Goal: Check status

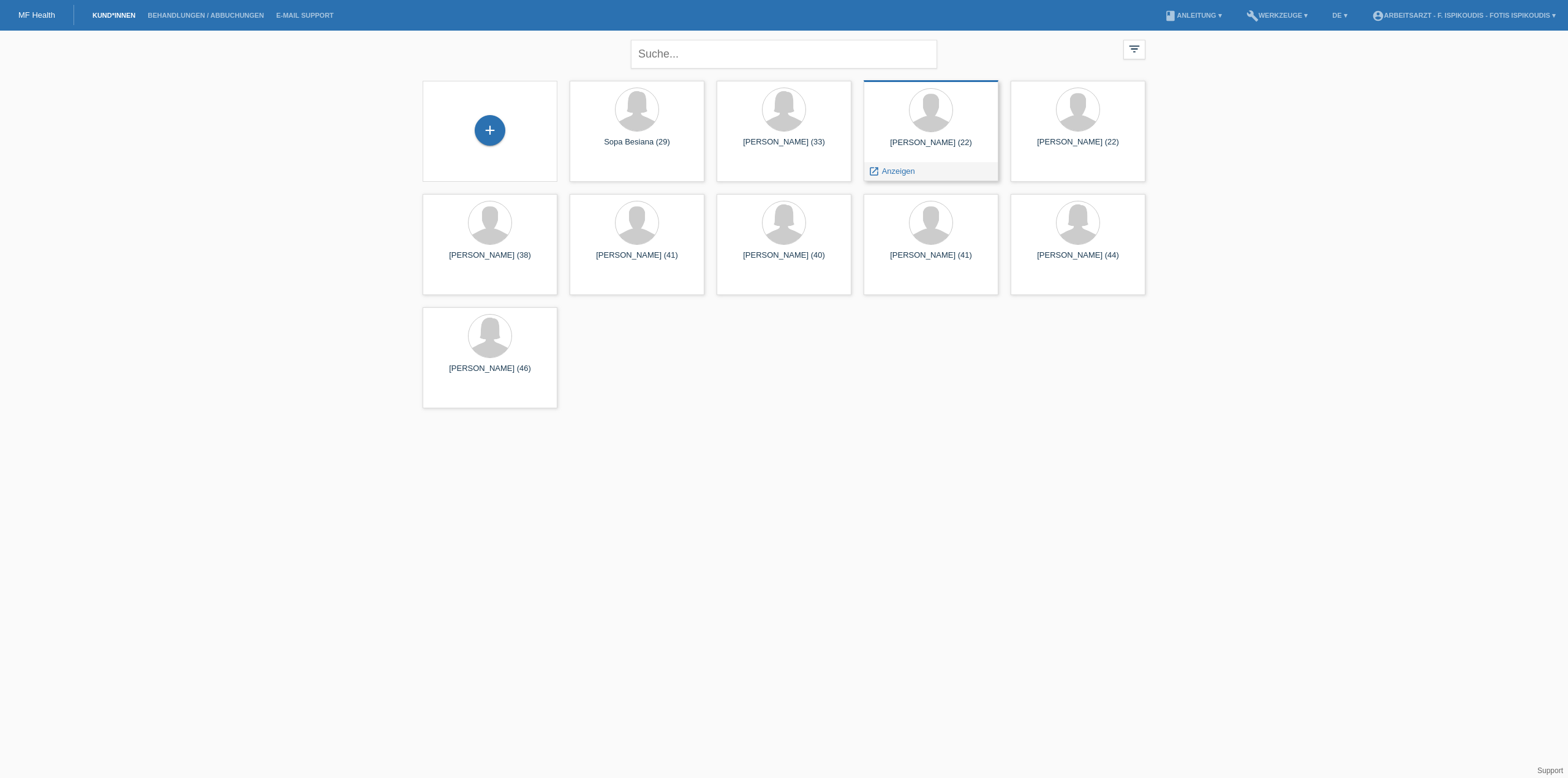
click at [932, 157] on div "[PERSON_NAME] (22) launch Anzeigen" at bounding box center [931, 131] width 135 height 101
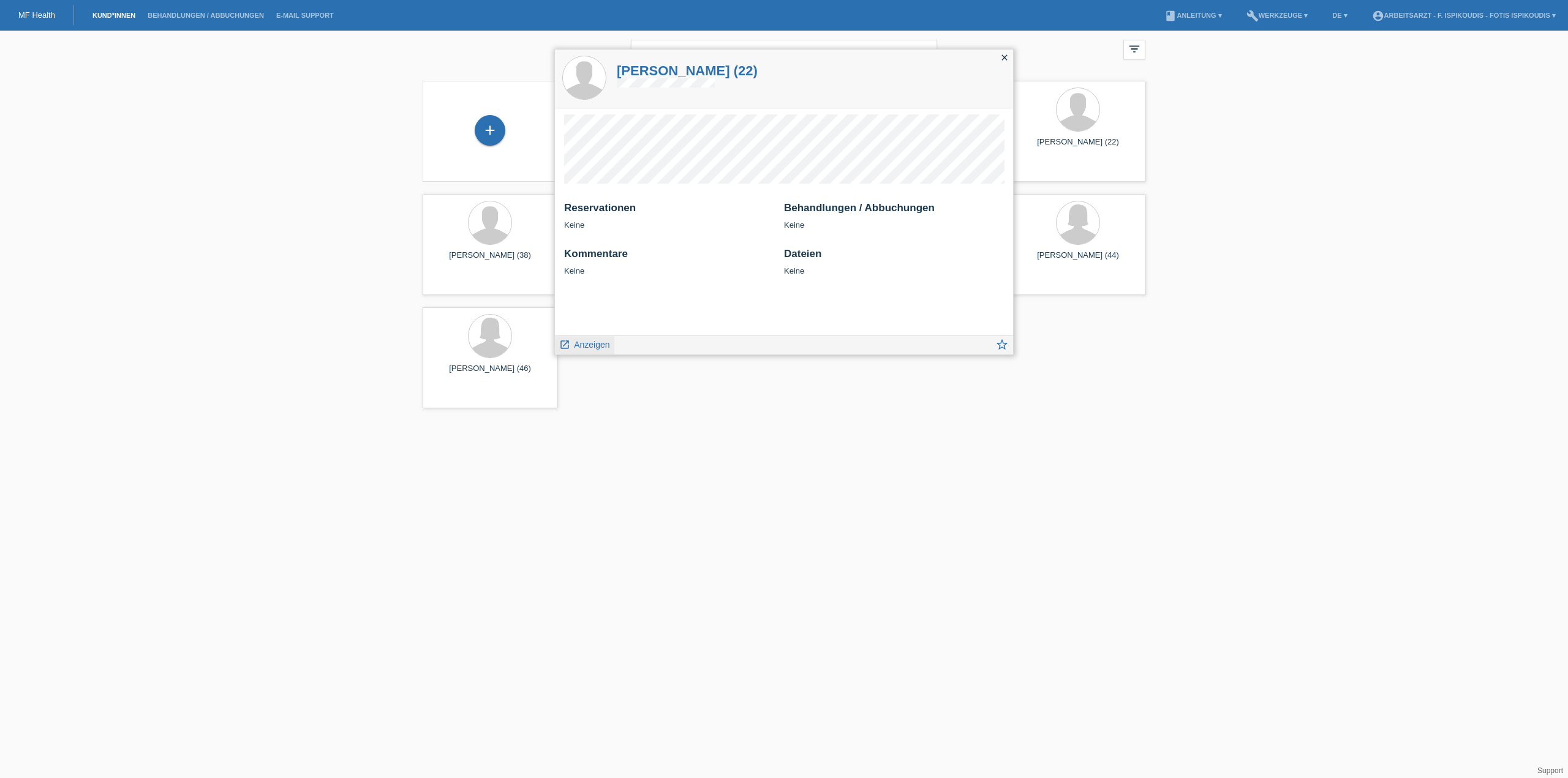
click at [589, 345] on span "Anzeigen" at bounding box center [591, 345] width 36 height 10
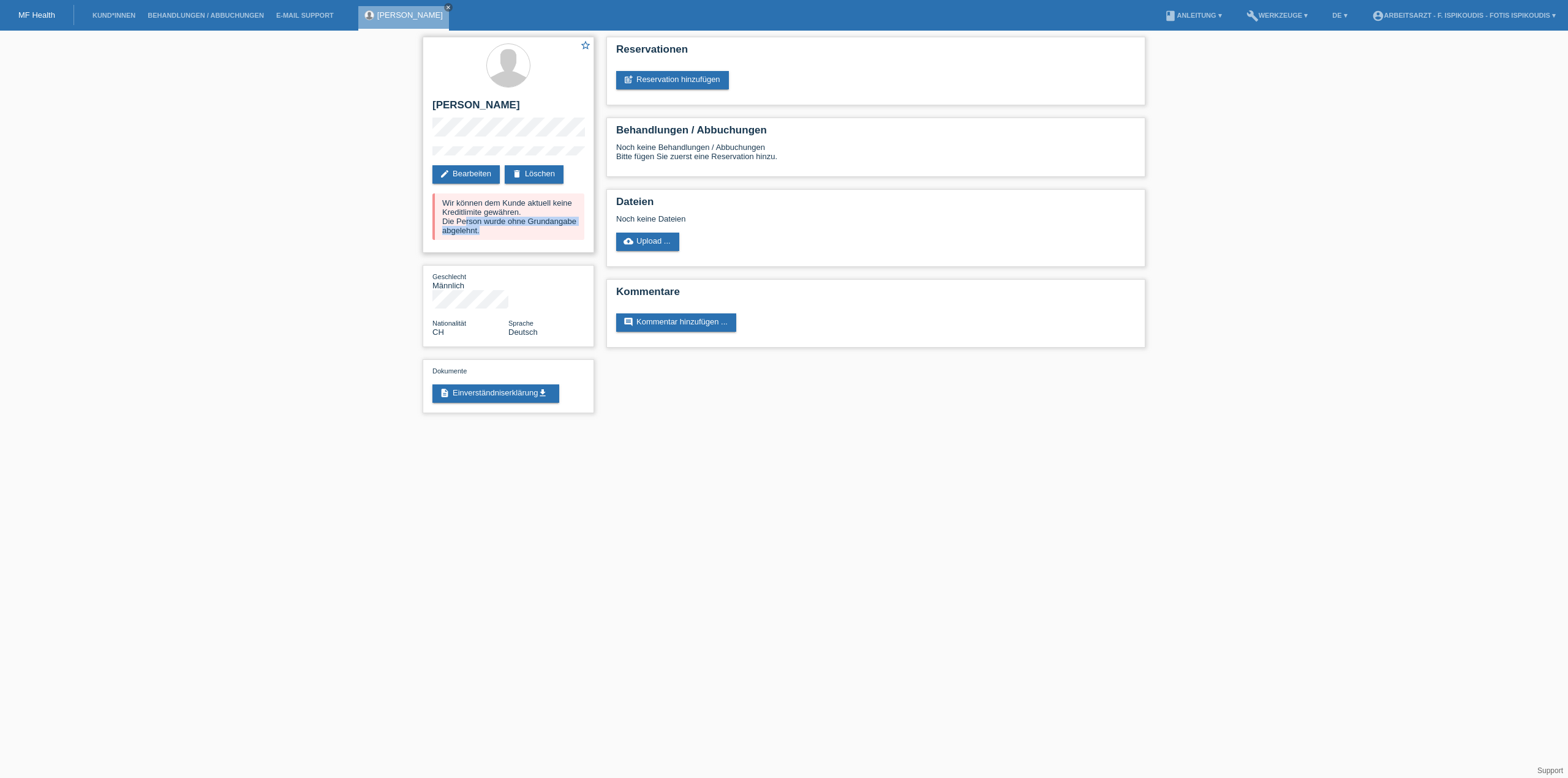
drag, startPoint x: 499, startPoint y: 231, endPoint x: 466, endPoint y: 221, distance: 34.5
click at [466, 221] on div "Wir können dem Kunde aktuell keine Kreditlimite gewähren. Die Person wurde ohne…" at bounding box center [508, 217] width 152 height 47
